Goal: Find specific page/section: Find specific page/section

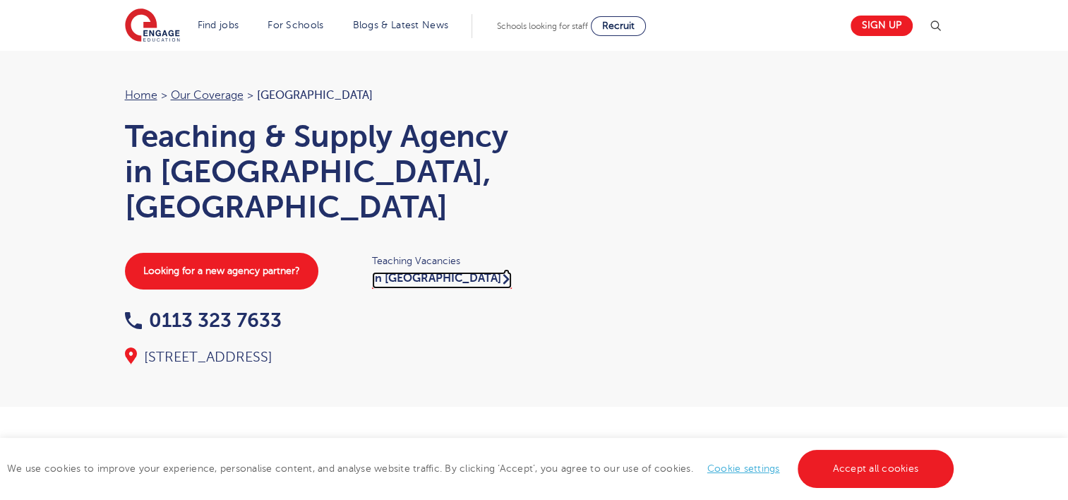
click at [390, 272] on link "in [GEOGRAPHIC_DATA]" at bounding box center [442, 280] width 140 height 17
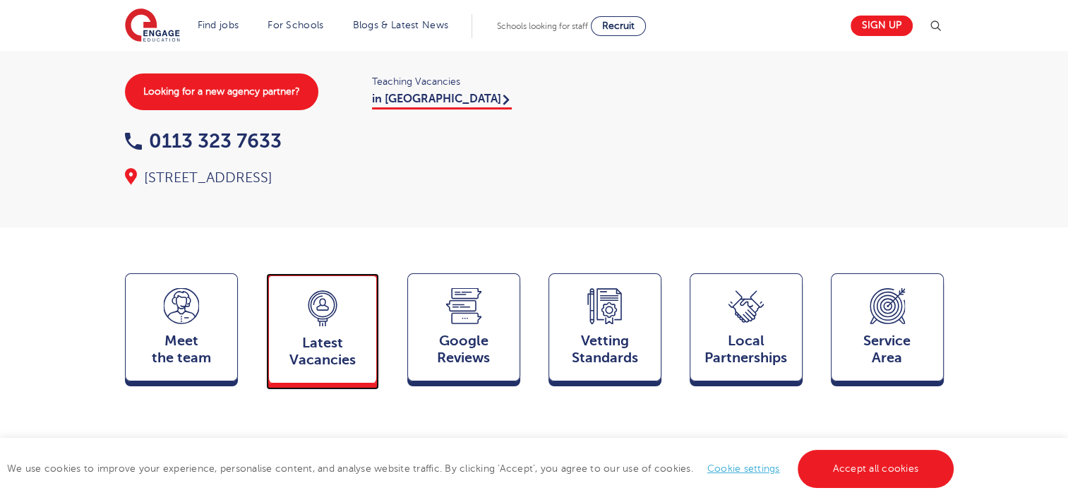
click at [311, 294] on icon at bounding box center [322, 308] width 35 height 36
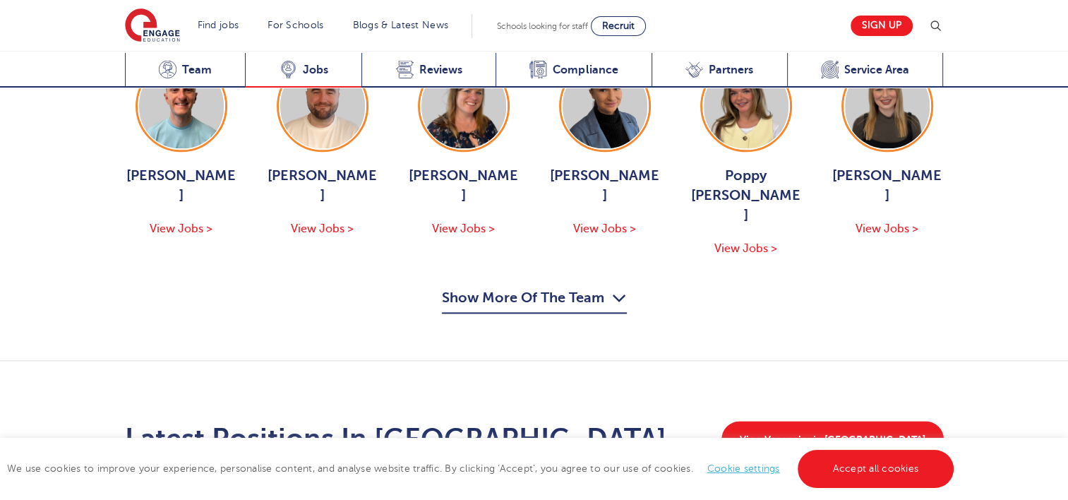
scroll to position [1760, 0]
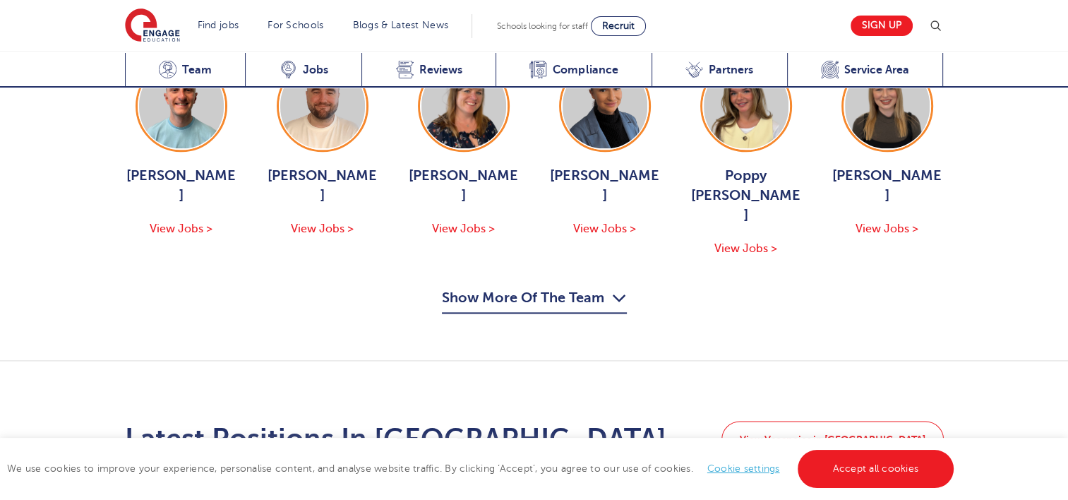
click at [867, 421] on link "View Vacancies in [GEOGRAPHIC_DATA]" at bounding box center [833, 439] width 222 height 37
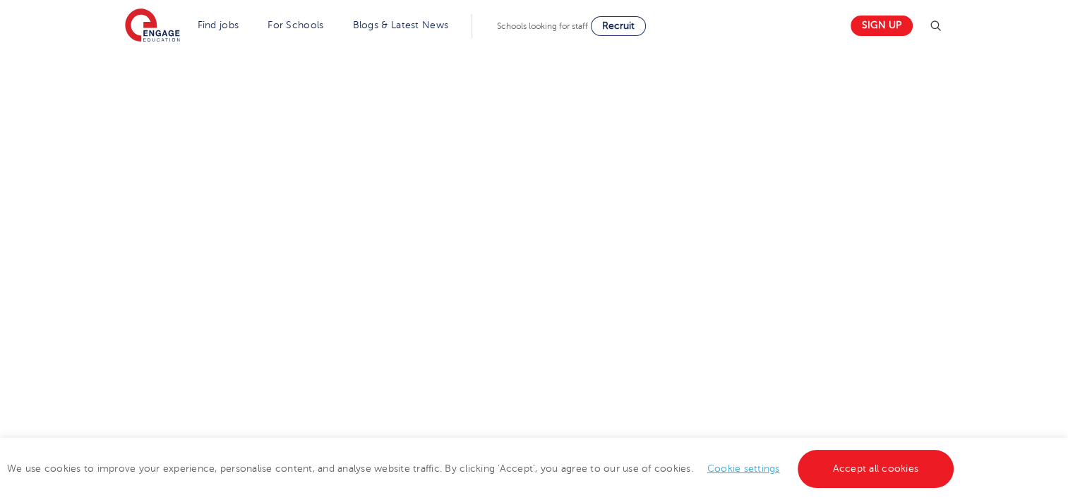
scroll to position [198, 0]
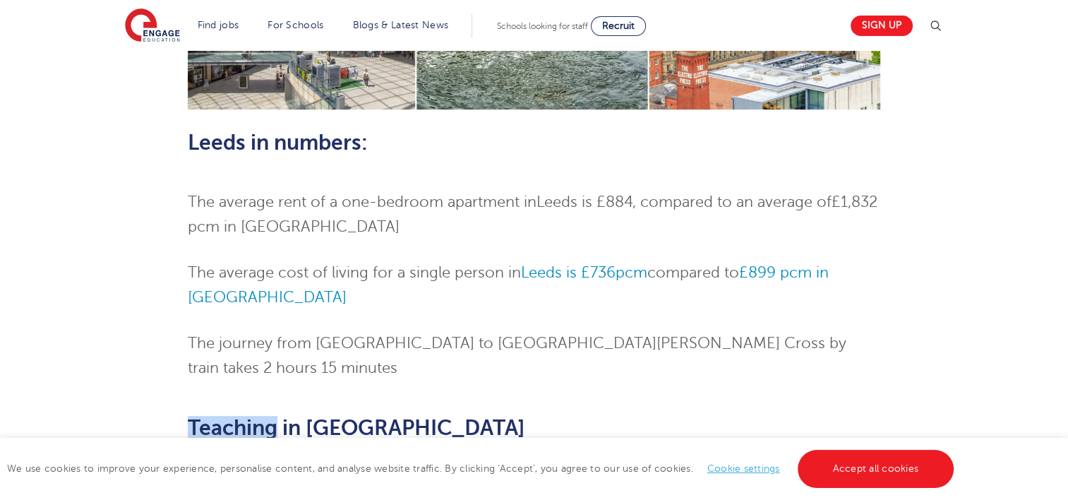
scroll to position [695, 0]
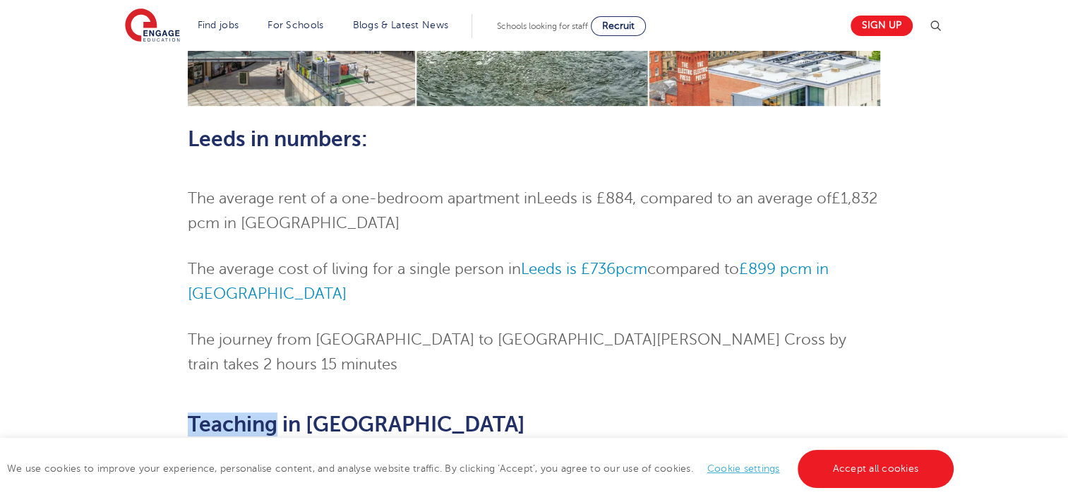
click at [133, 297] on div "Teaching Jobs in [GEOGRAPHIC_DATA] Skip to jobs About Leeds Leeds combines all …" at bounding box center [534, 336] width 857 height 1876
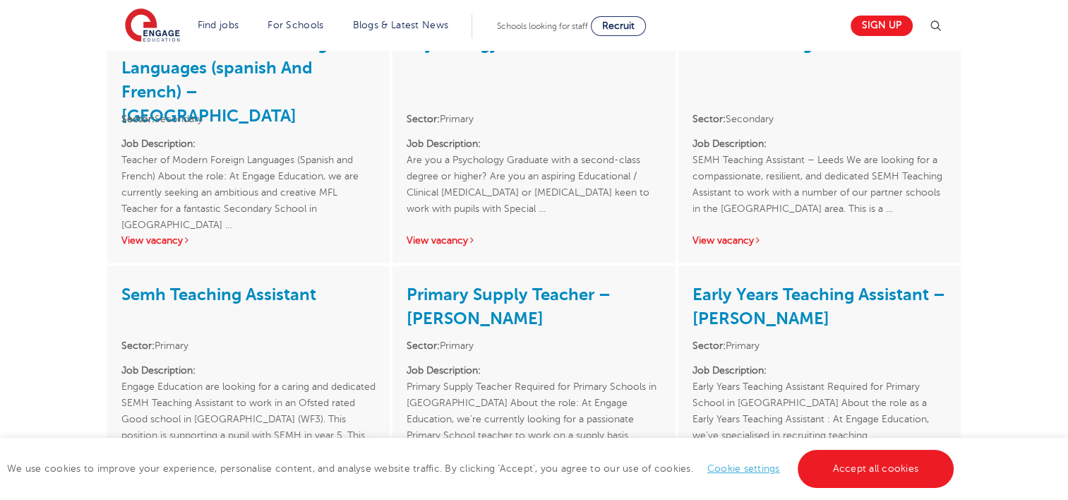
scroll to position [2677, 0]
